Goal: Task Accomplishment & Management: Manage account settings

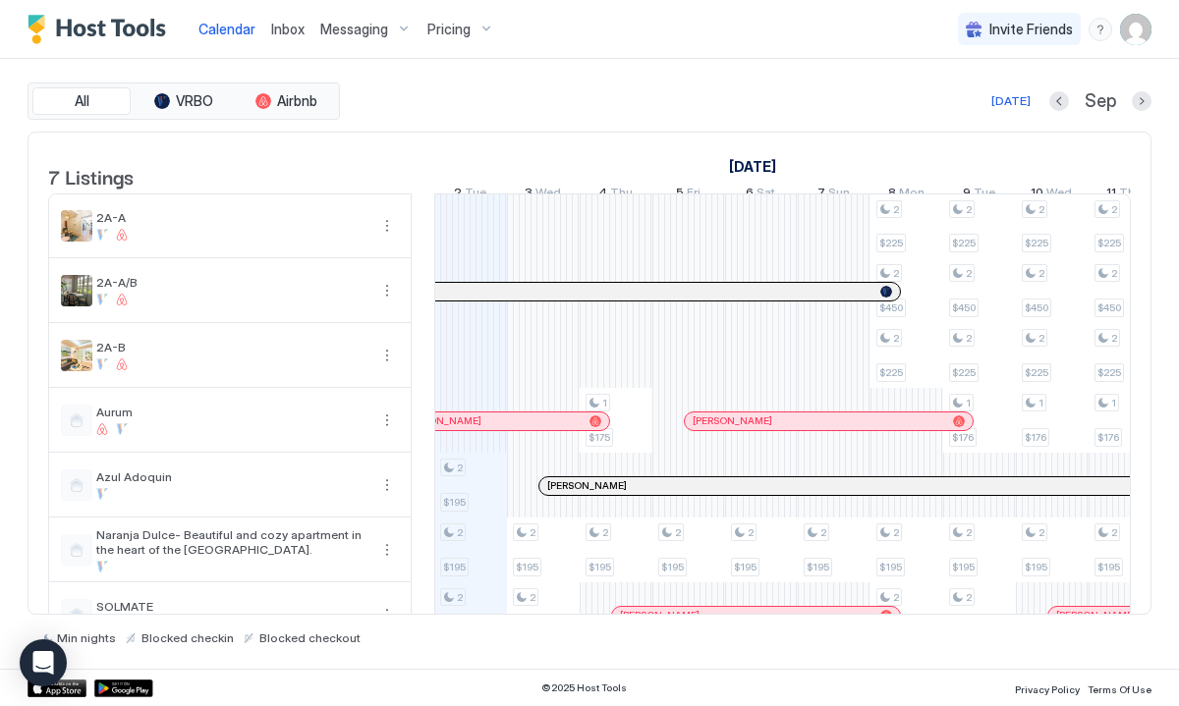
scroll to position [50, 0]
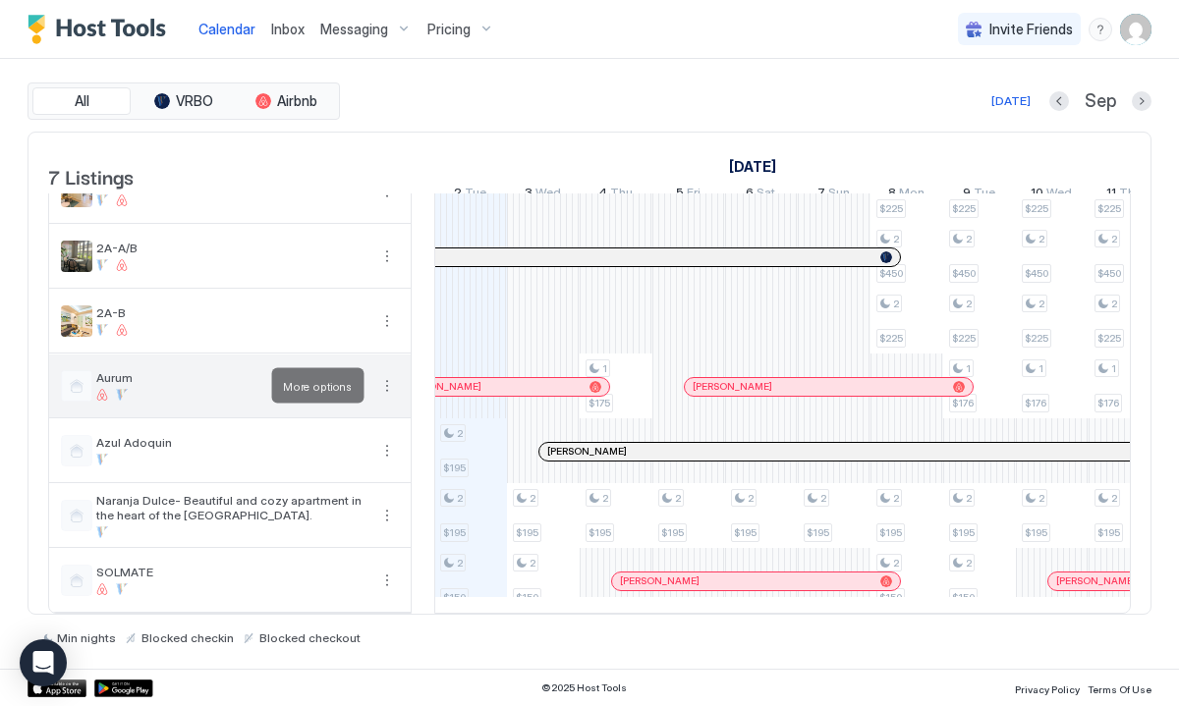
click at [388, 384] on button "More options" at bounding box center [387, 386] width 24 height 24
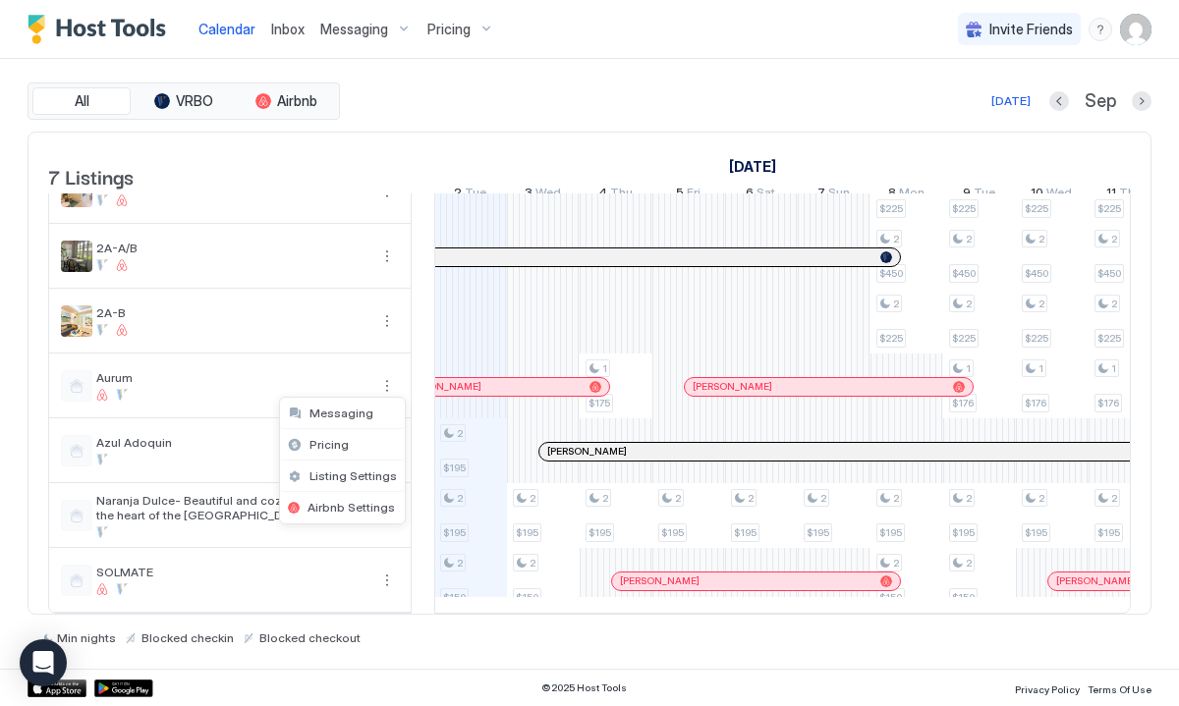
click at [297, 106] on div at bounding box center [589, 353] width 1179 height 706
click at [416, 79] on div "All VRBO Airbnb [DATE] [DATE] Listings [DATE] [DATE] [DATE] 18 Mon 19 Tue 20 We…" at bounding box center [590, 364] width 1124 height 610
click at [1133, 19] on img "User profile" at bounding box center [1135, 29] width 31 height 31
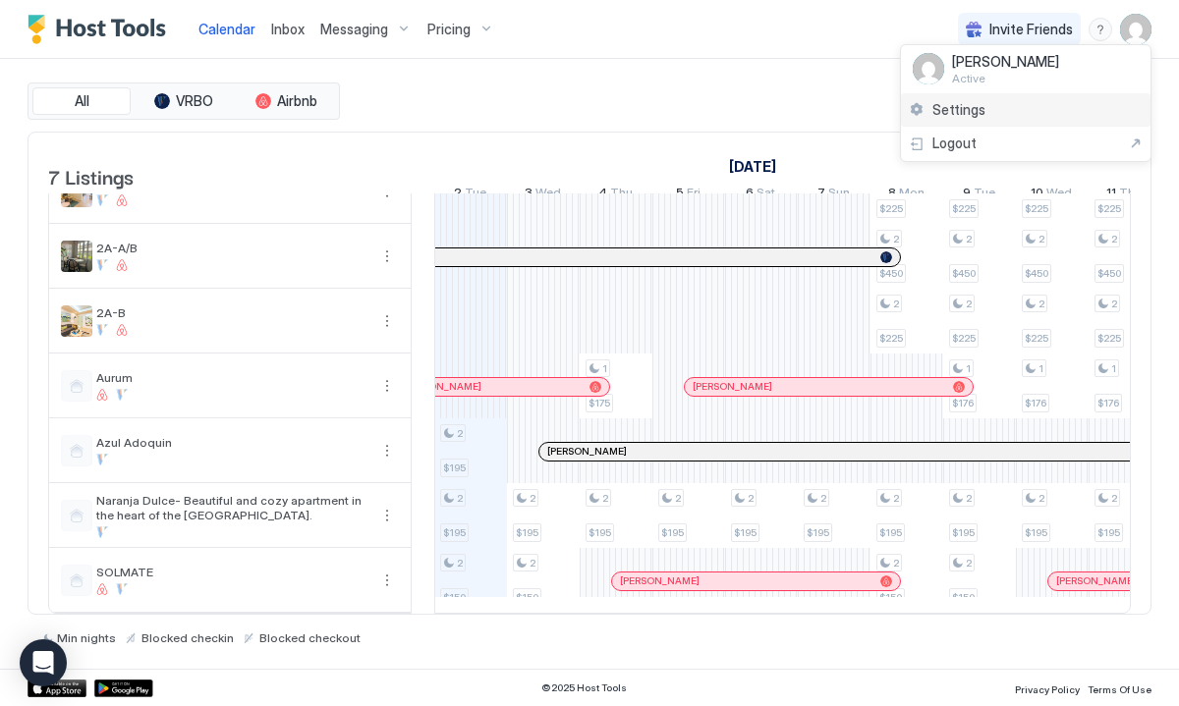
click at [974, 108] on span "Settings" at bounding box center [958, 110] width 53 height 18
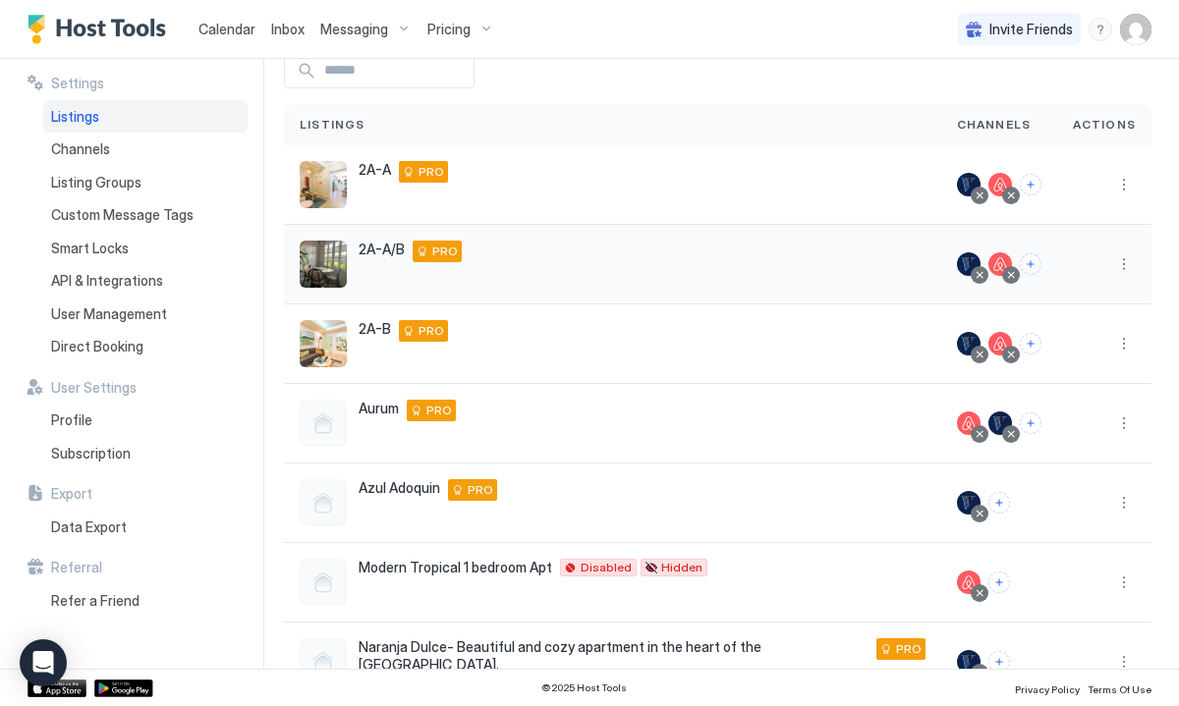
scroll to position [111, 0]
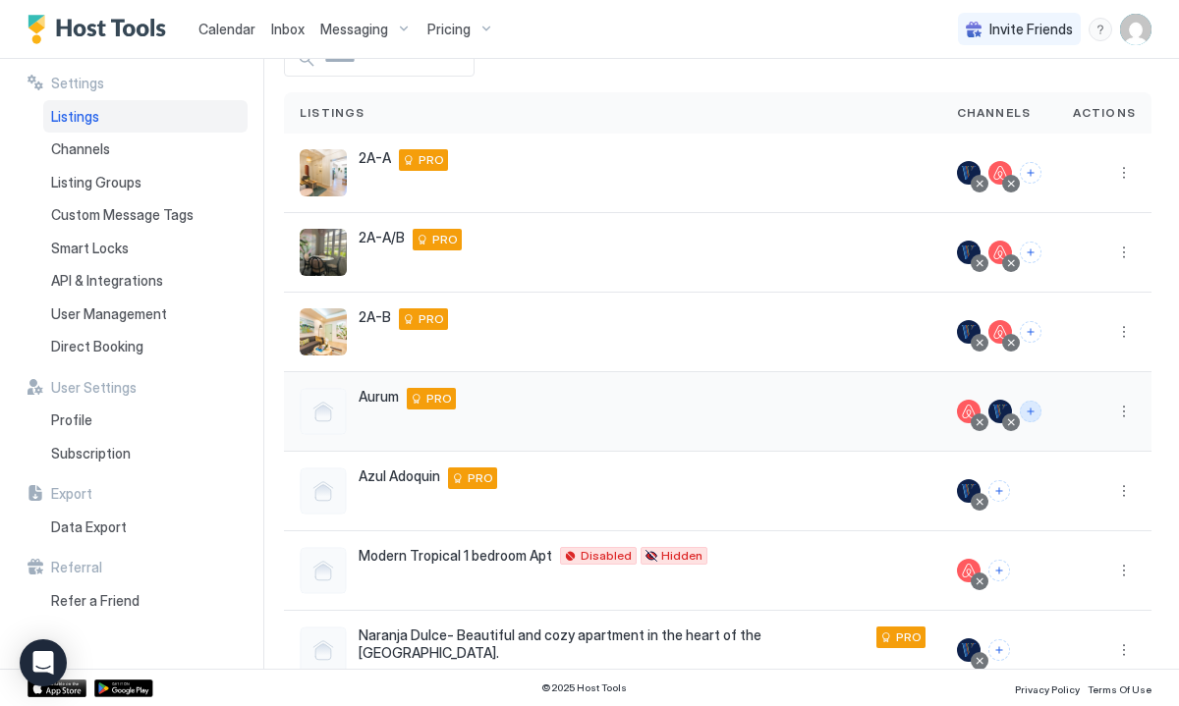
click at [1034, 411] on button "Connect channels" at bounding box center [1031, 412] width 22 height 22
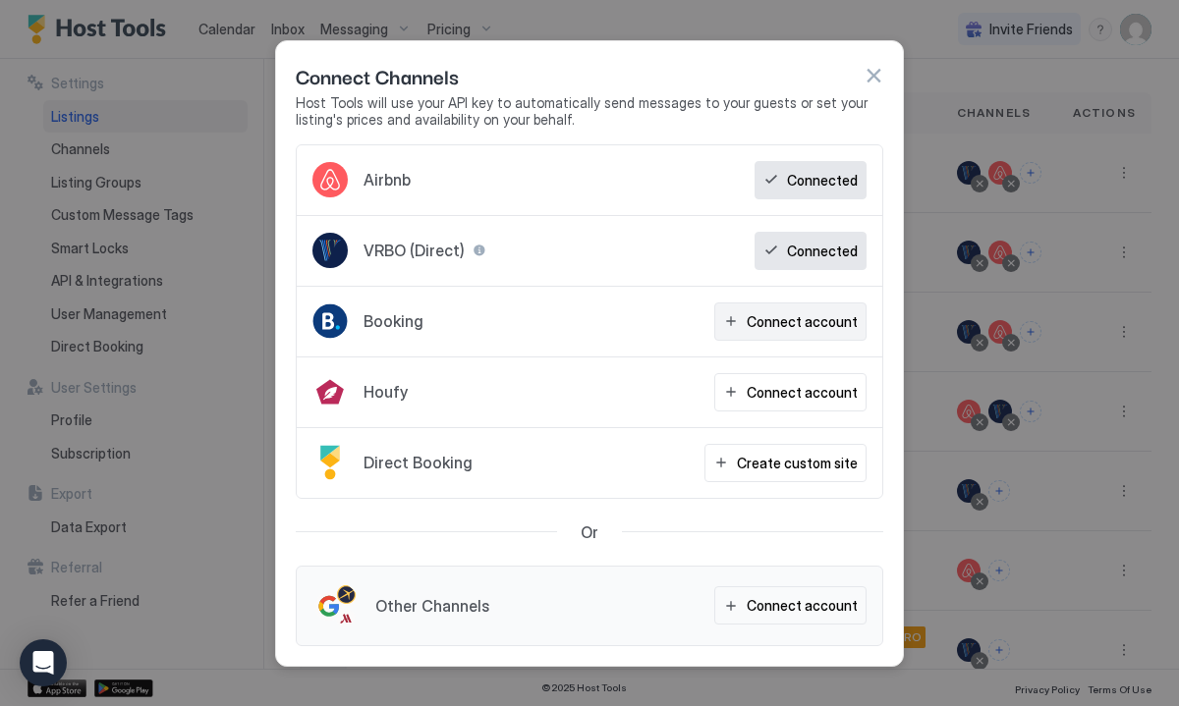
click at [739, 321] on button "Connect account" at bounding box center [790, 322] width 152 height 38
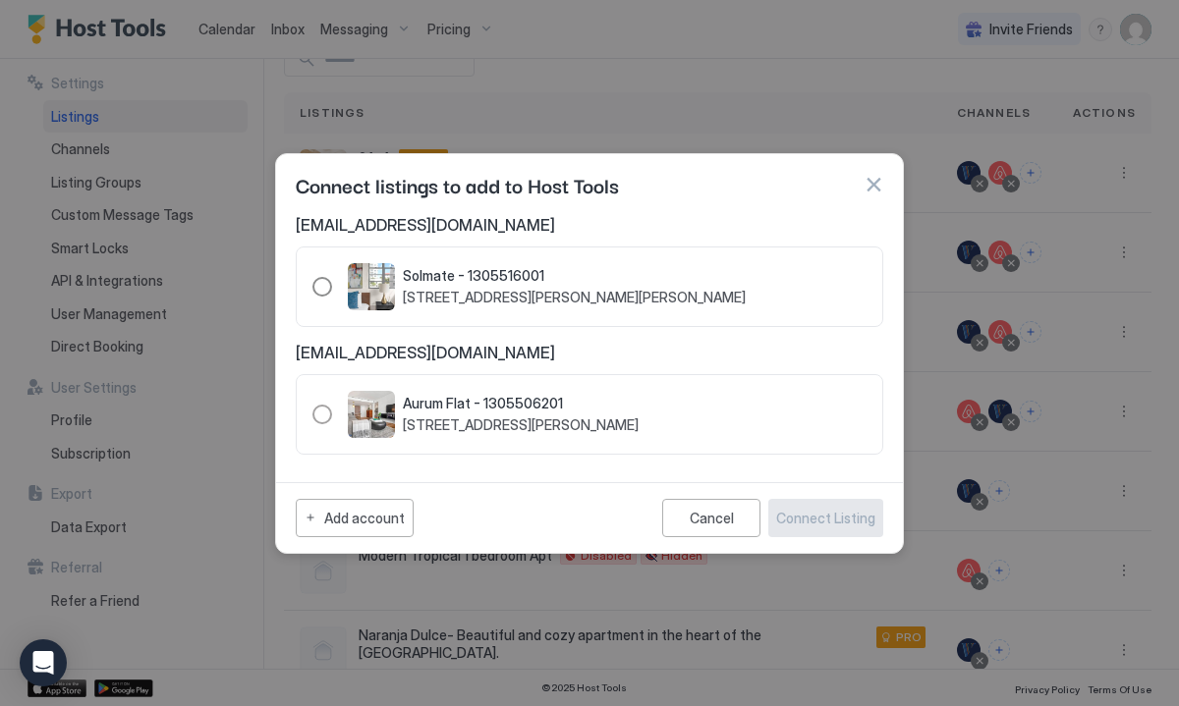
click at [322, 288] on div "1305516001" at bounding box center [322, 287] width 20 height 20
click at [325, 412] on div "1305506201" at bounding box center [322, 415] width 20 height 20
click at [815, 523] on div "Connect Listing" at bounding box center [825, 518] width 99 height 21
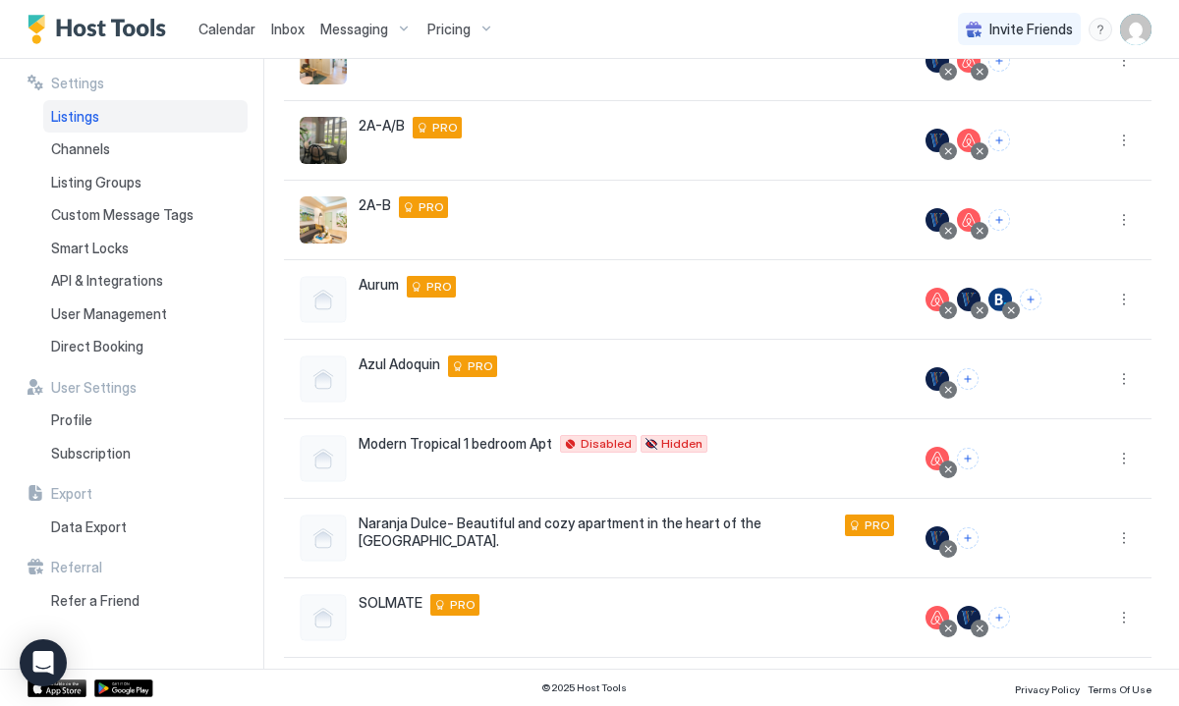
scroll to position [236, 0]
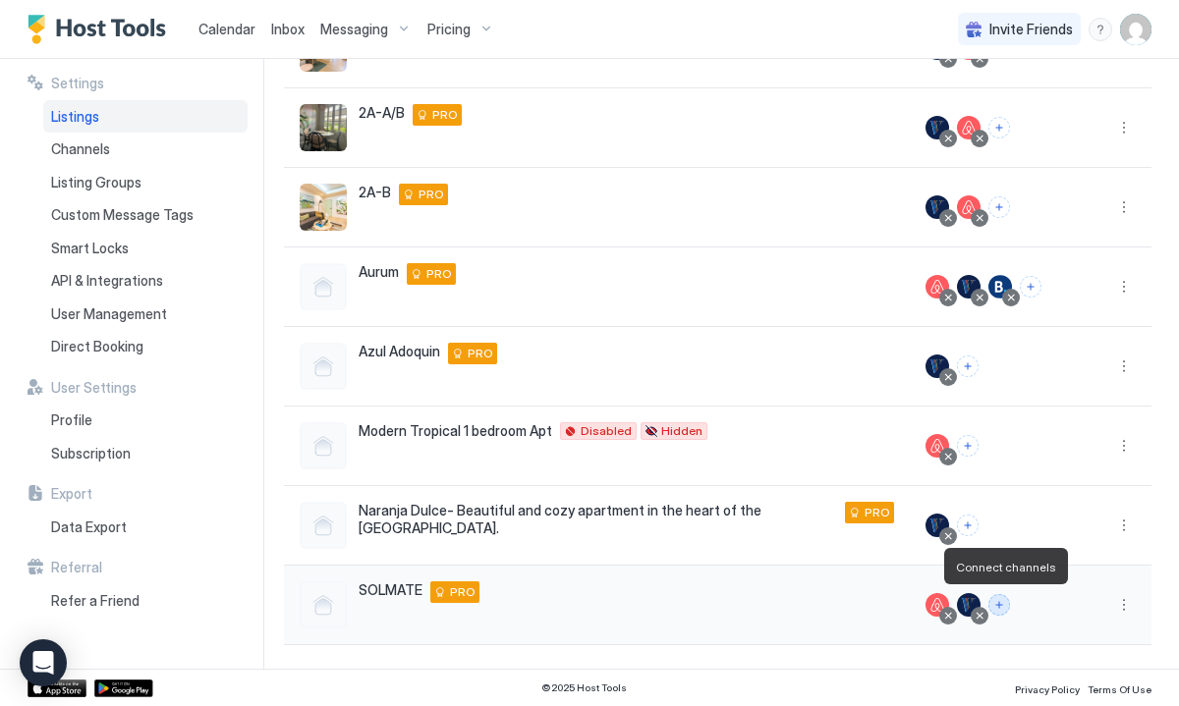
click at [1007, 600] on button "Connect channels" at bounding box center [999, 605] width 22 height 22
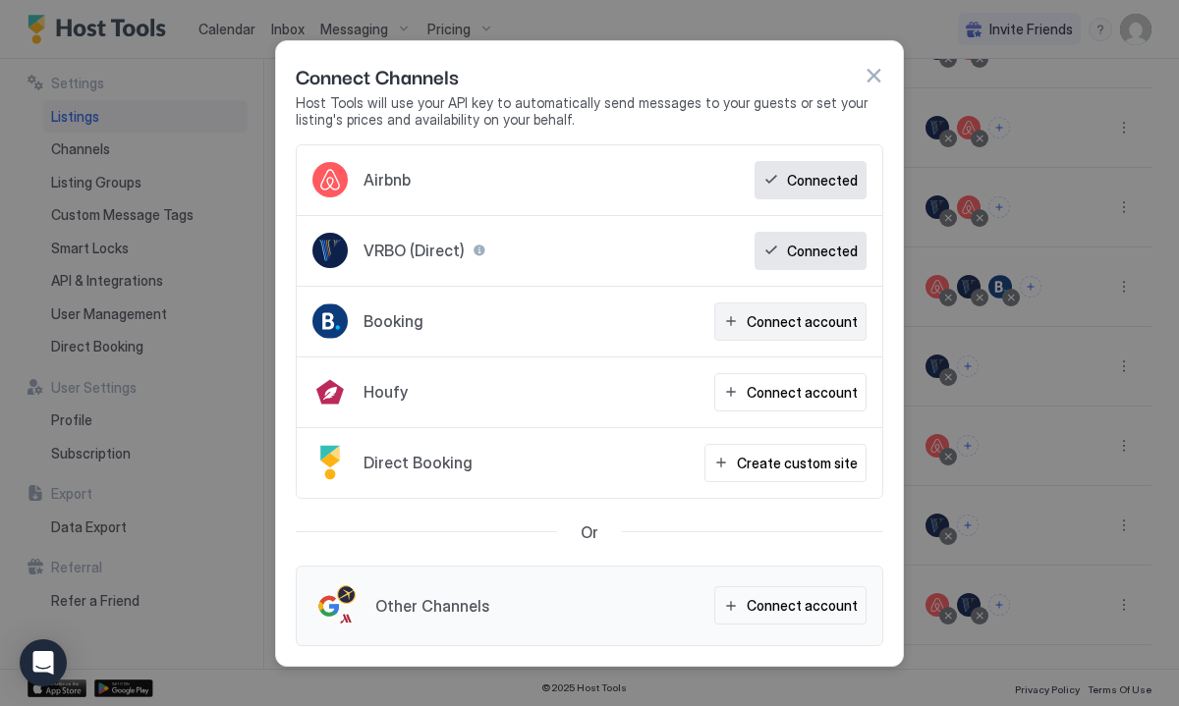
click at [771, 320] on div "Connect account" at bounding box center [802, 321] width 111 height 21
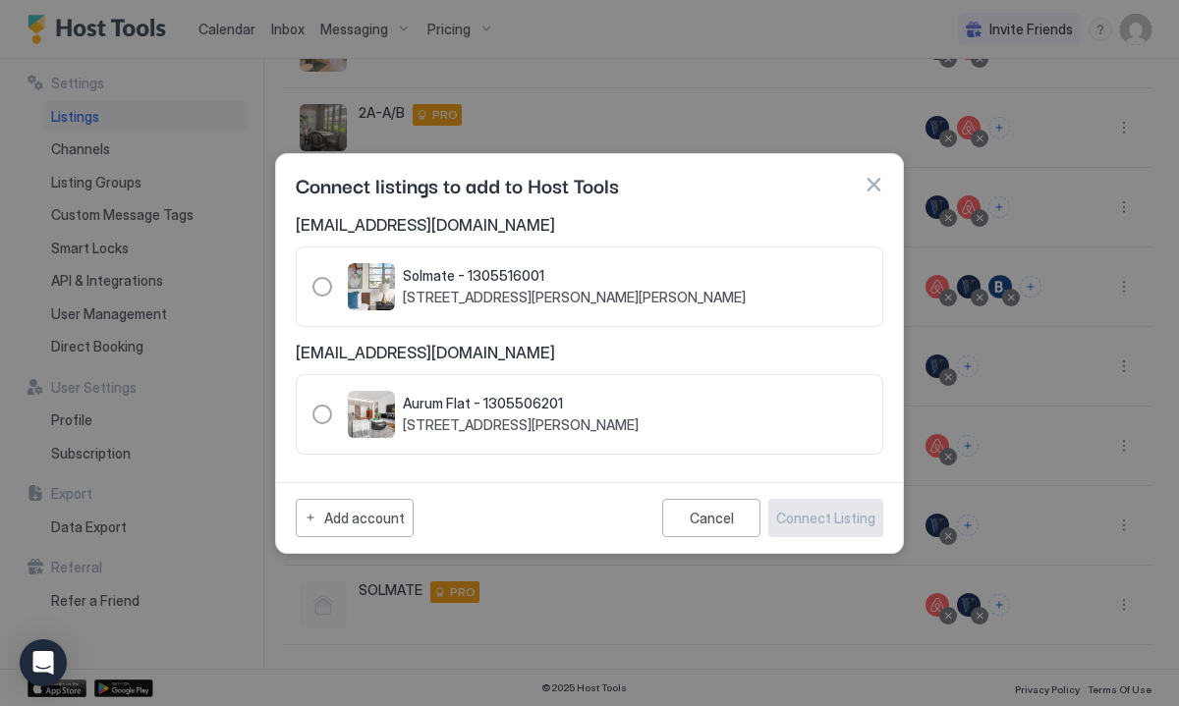
click at [1025, 456] on div at bounding box center [589, 353] width 1179 height 706
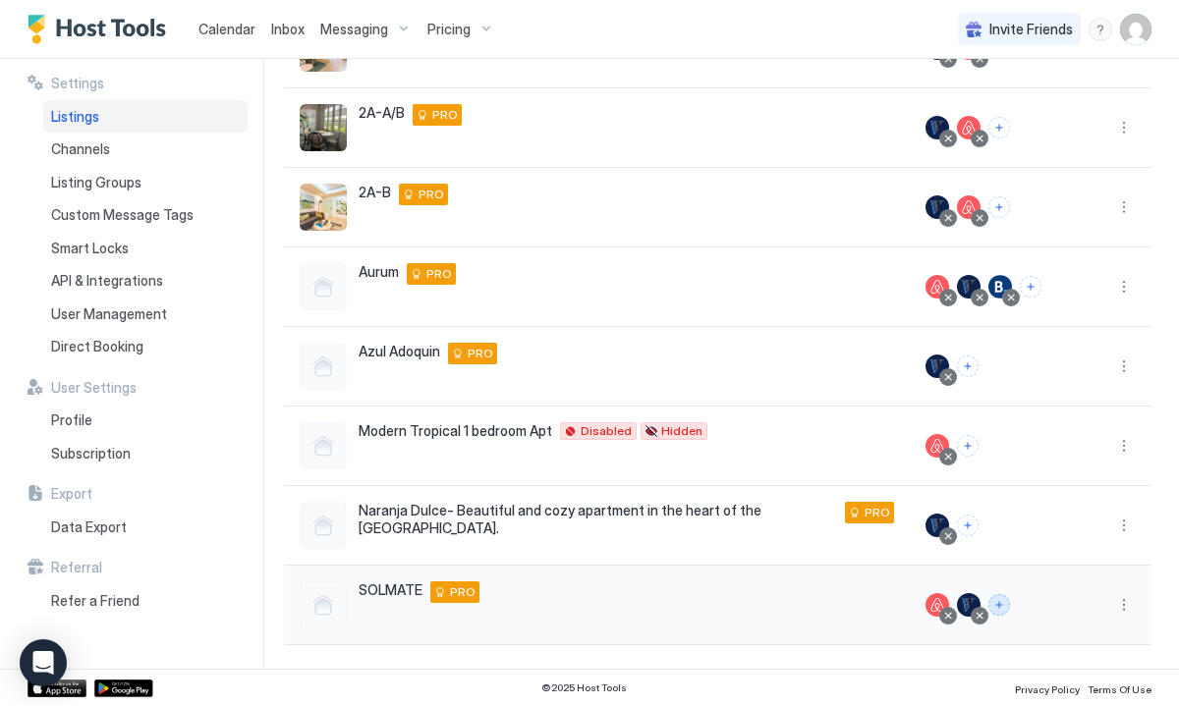
click at [1001, 598] on button "Connect channels" at bounding box center [999, 605] width 22 height 22
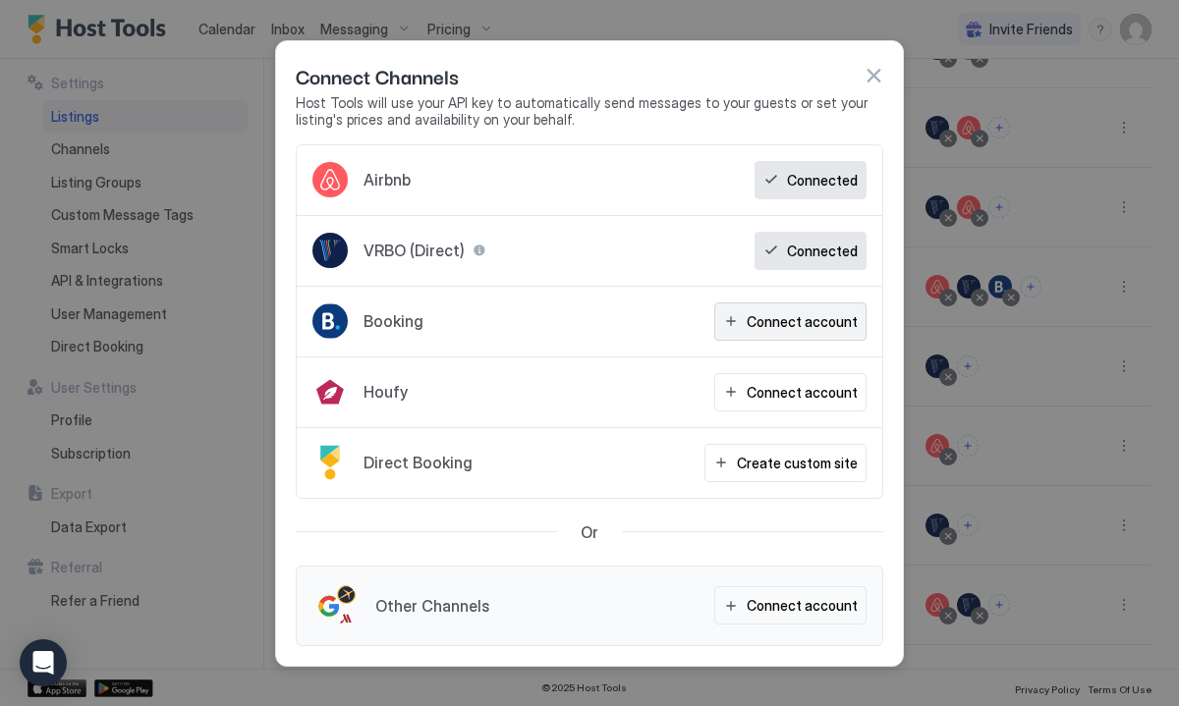
click at [767, 323] on div "Connect account" at bounding box center [802, 321] width 111 height 21
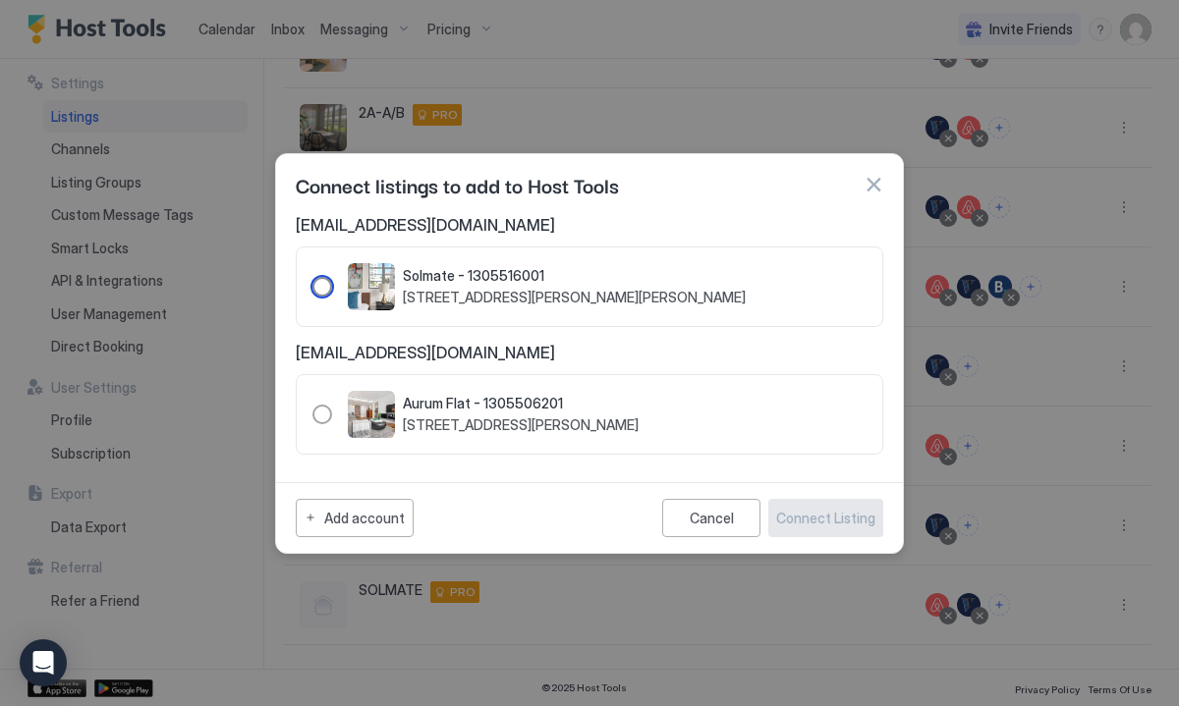
click at [326, 287] on div "1305516001" at bounding box center [322, 287] width 20 height 20
click at [831, 516] on div "Connect Listing" at bounding box center [825, 518] width 99 height 21
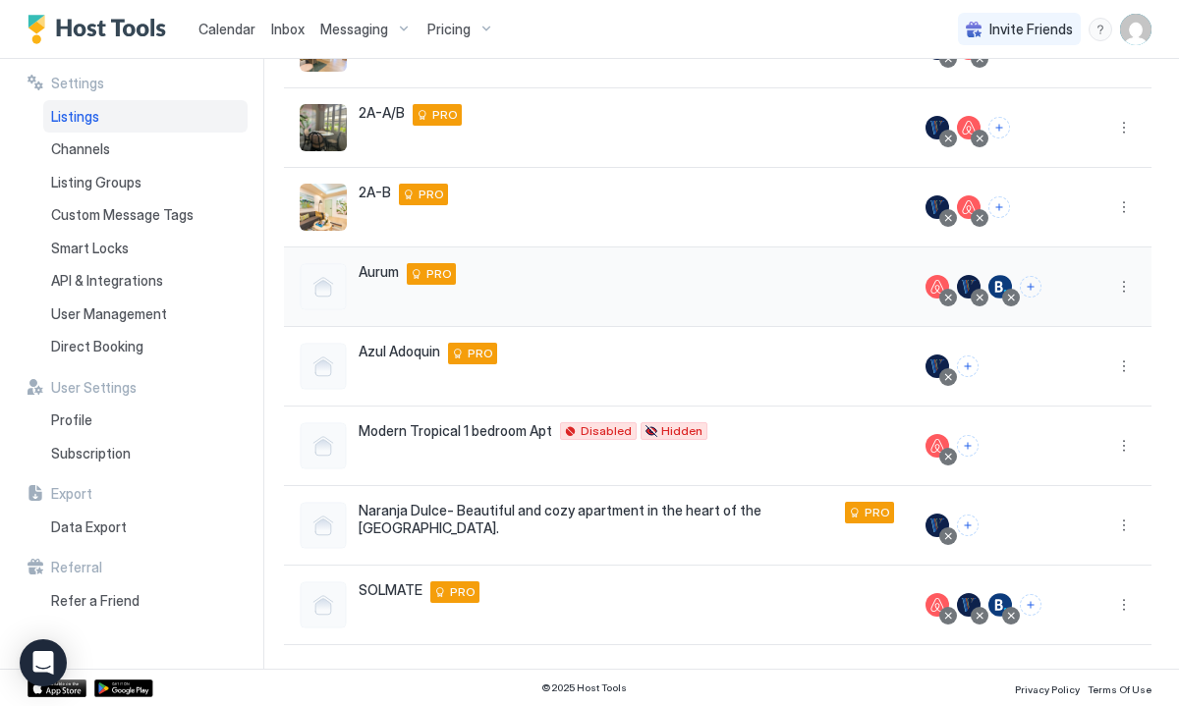
click at [1003, 280] on div at bounding box center [1000, 287] width 24 height 24
click at [1016, 295] on div at bounding box center [1011, 298] width 10 height 10
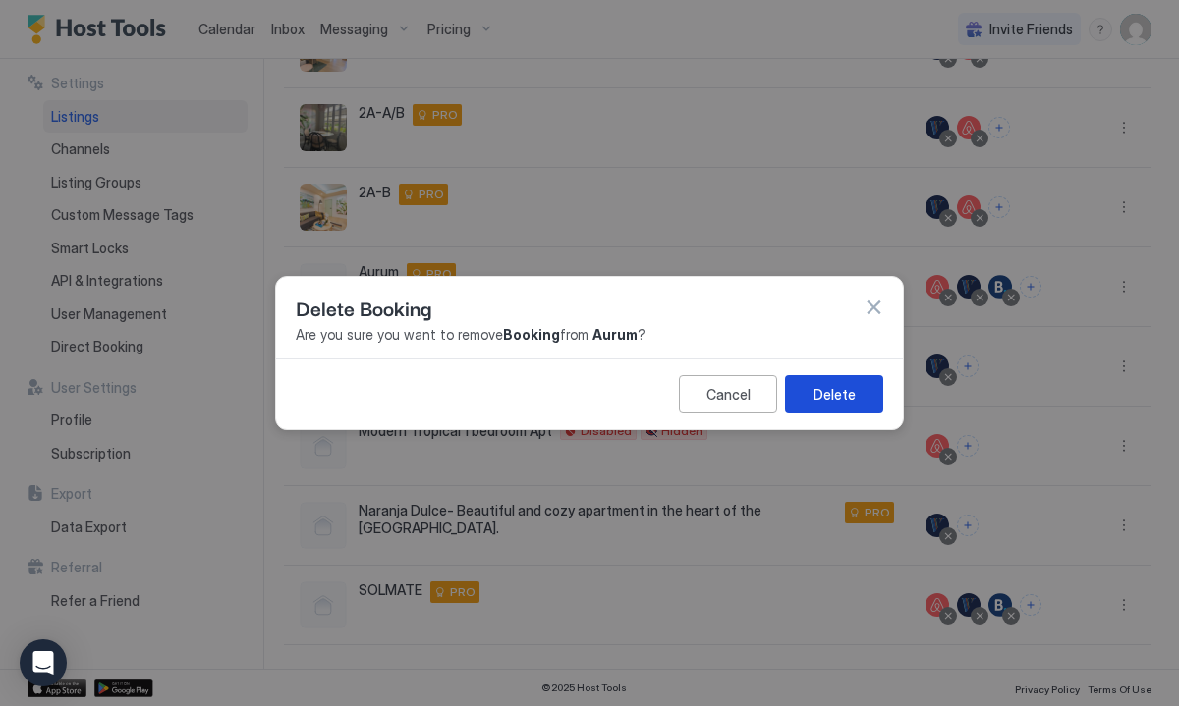
click at [829, 388] on div "Delete" at bounding box center [834, 394] width 42 height 21
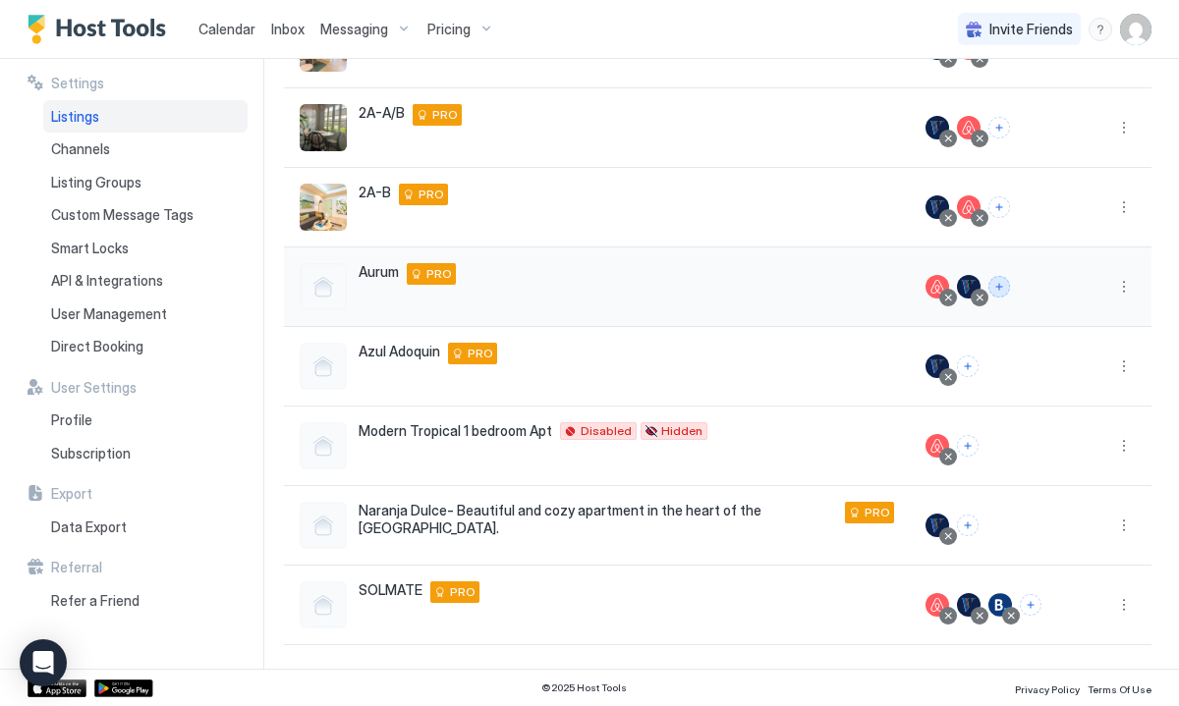
click at [1002, 283] on button "Connect channels" at bounding box center [999, 287] width 22 height 22
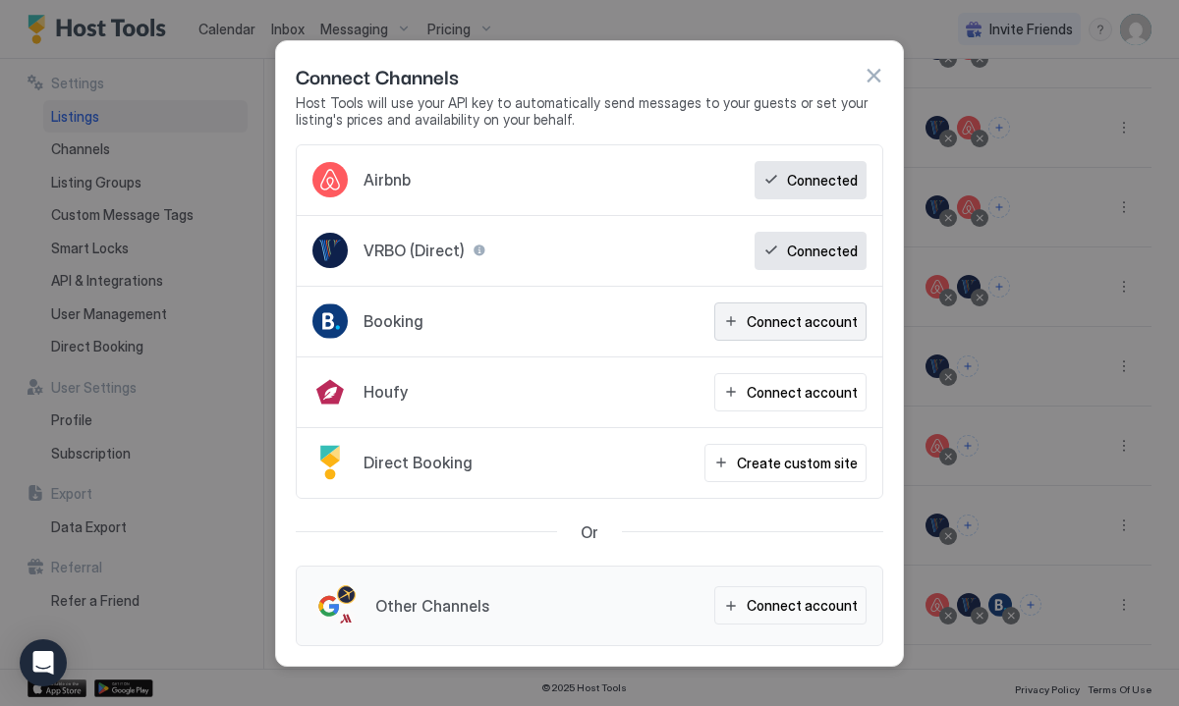
click at [774, 320] on div "Connect account" at bounding box center [802, 321] width 111 height 21
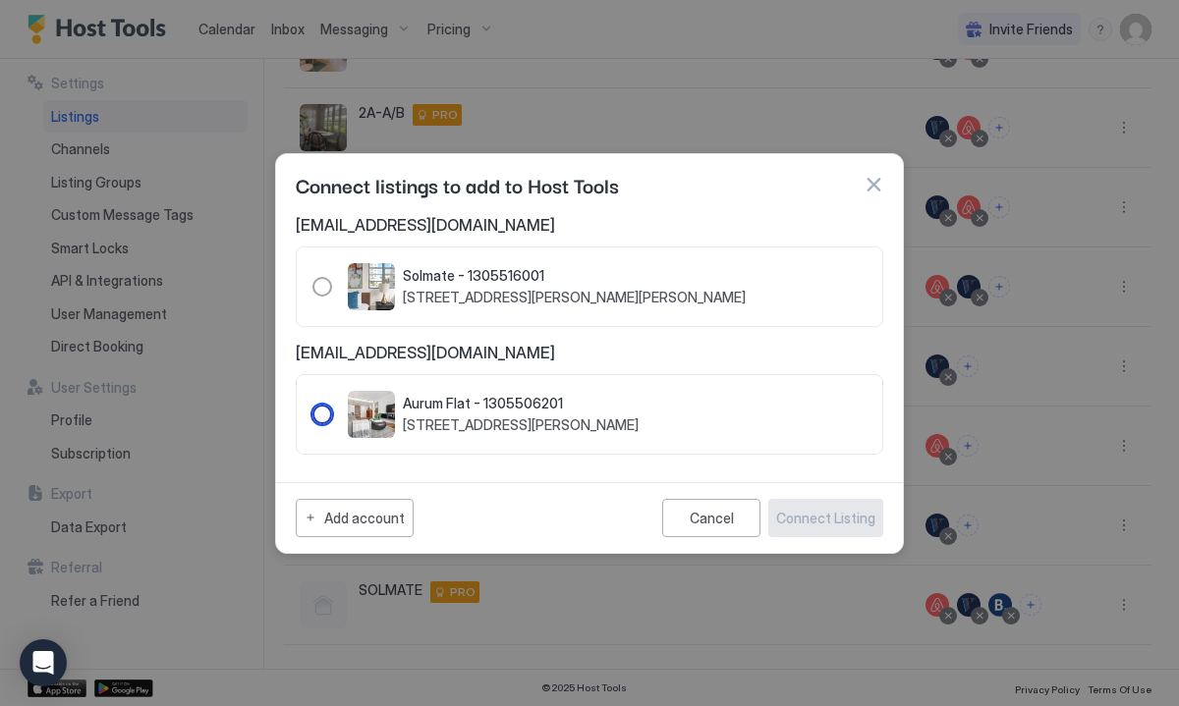
click at [330, 410] on div "1305506201" at bounding box center [322, 415] width 20 height 20
click at [817, 514] on div "Connect Listing" at bounding box center [825, 518] width 99 height 21
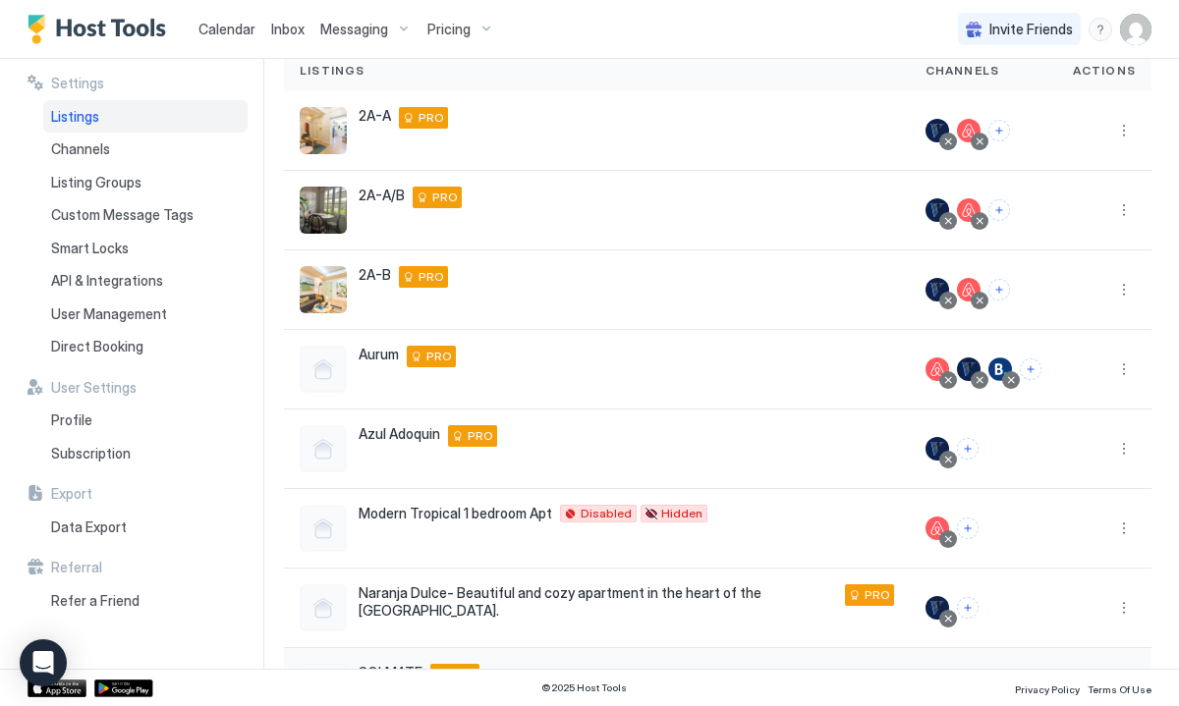
scroll to position [0, 0]
